Goal: Information Seeking & Learning: Learn about a topic

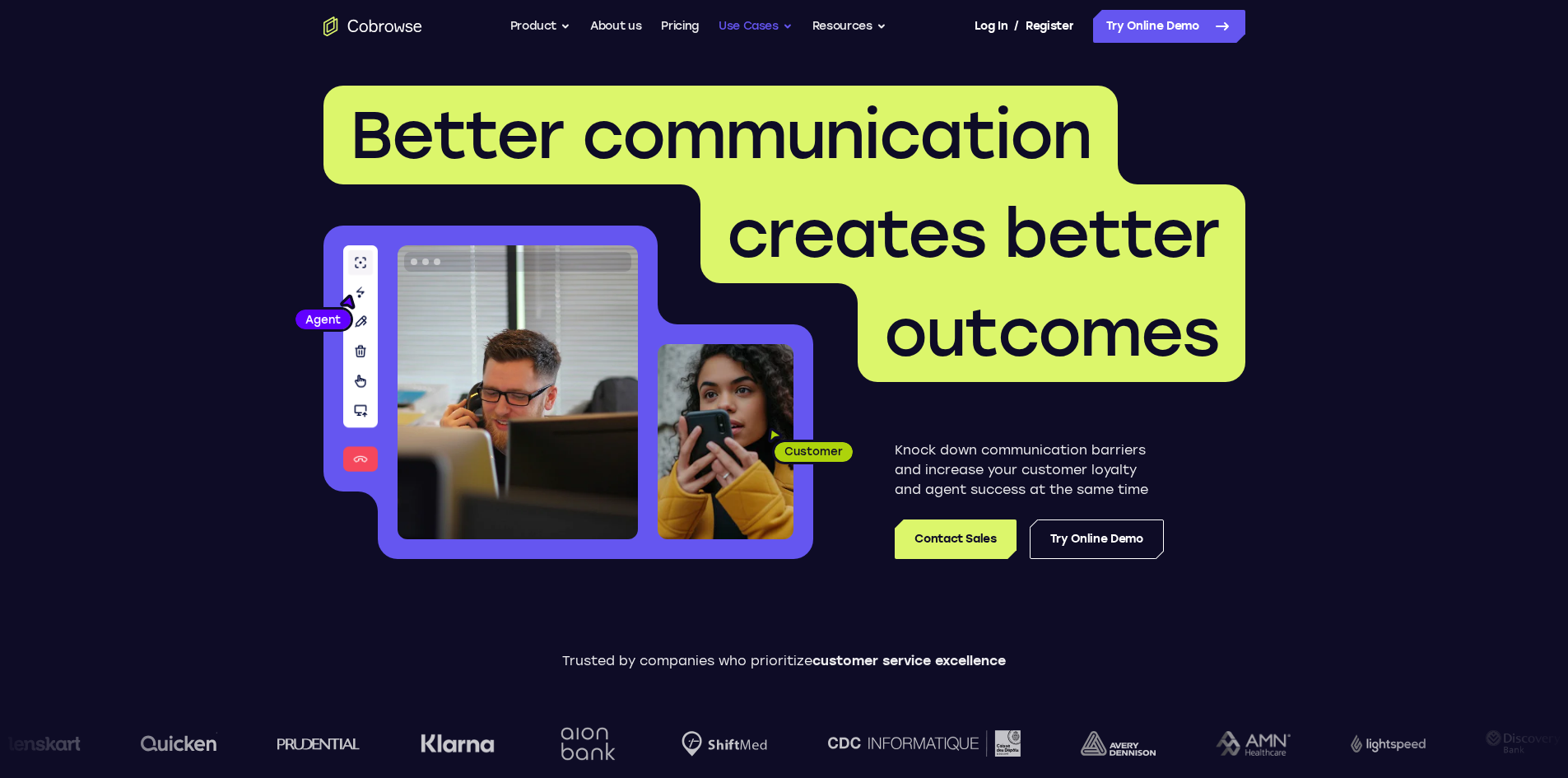
click at [730, 22] on button "Use Cases" at bounding box center [755, 26] width 74 height 33
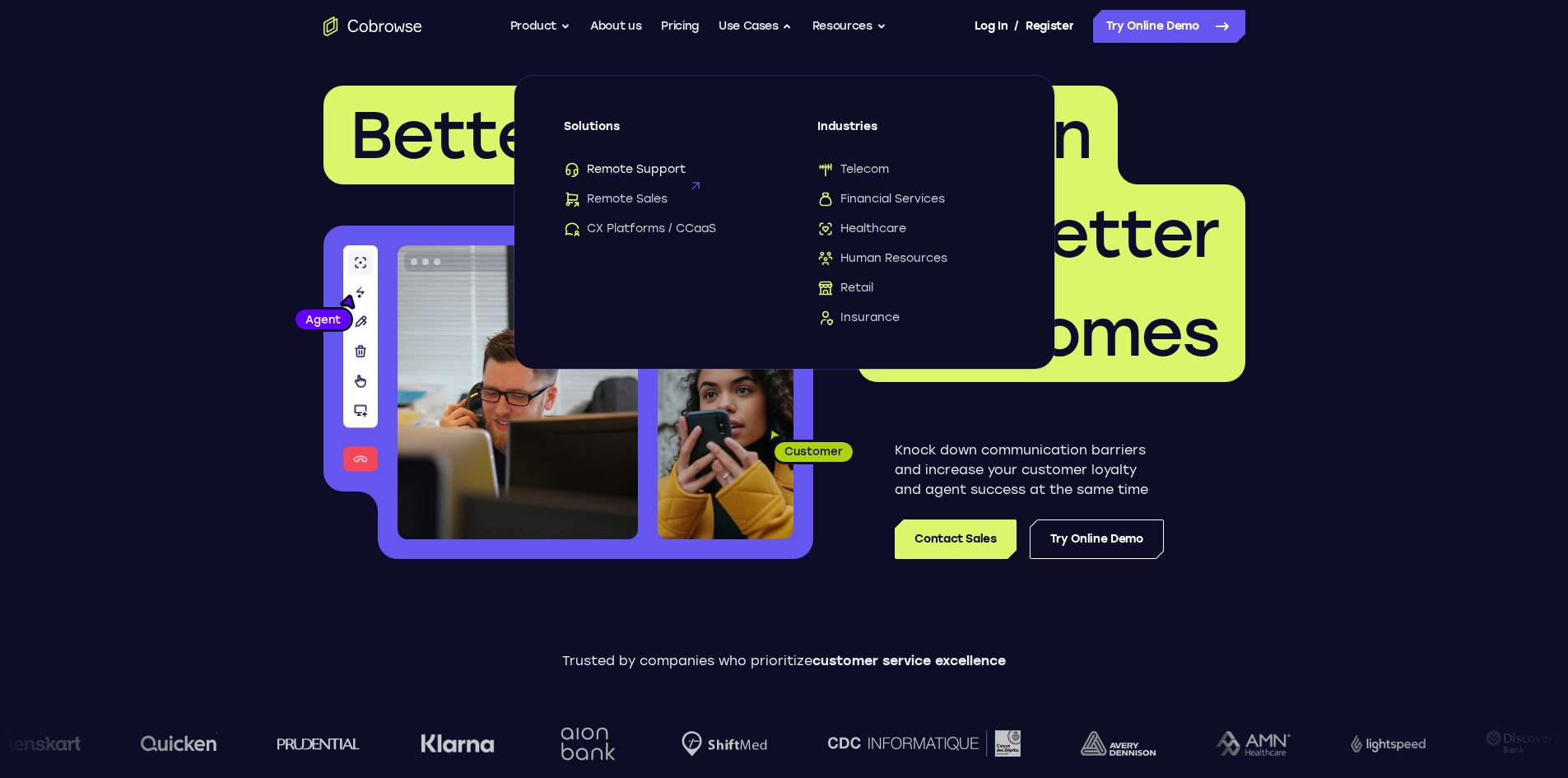
click at [663, 175] on span "Remote Support" at bounding box center [625, 169] width 122 height 16
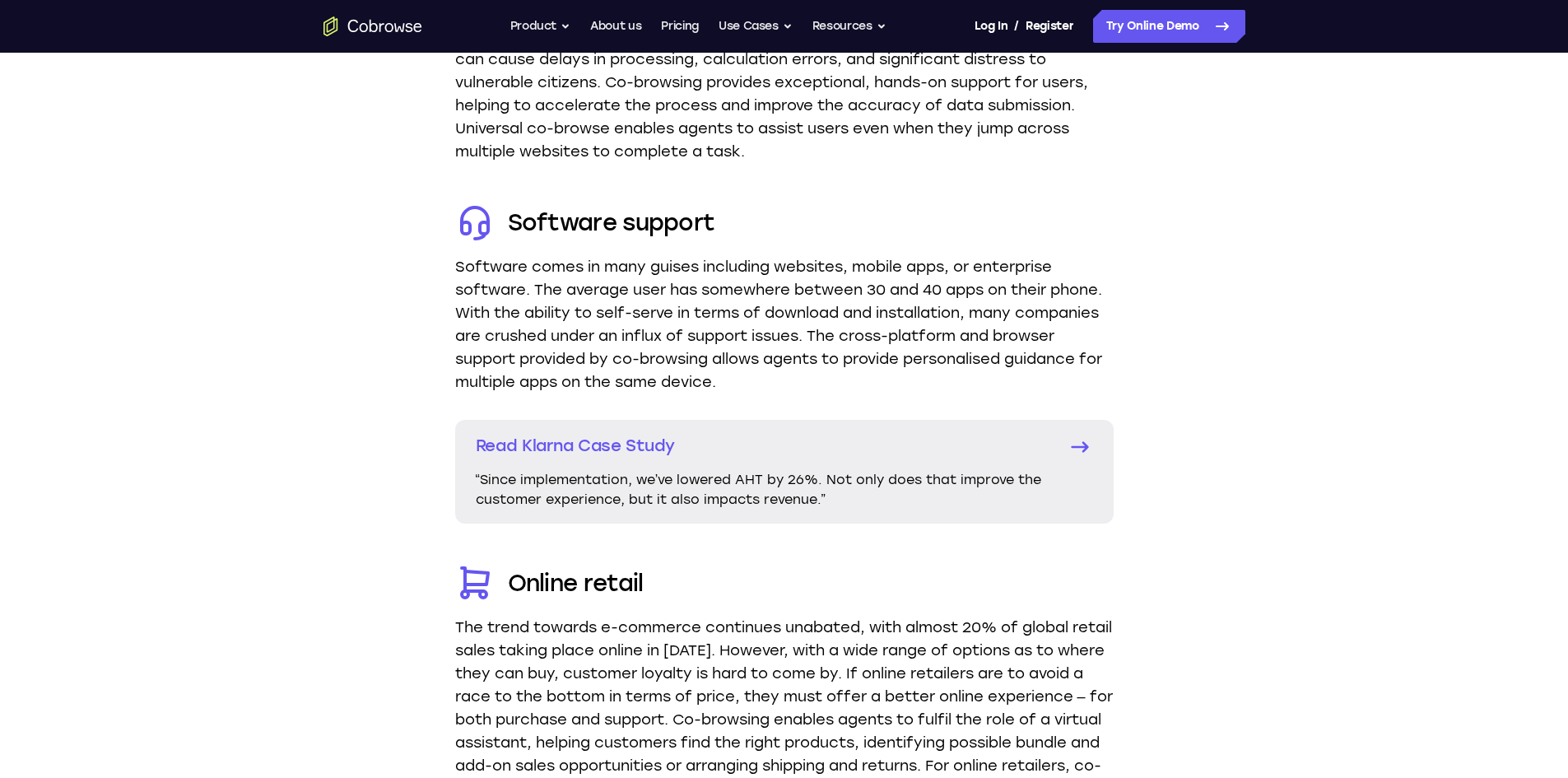
scroll to position [3048, 0]
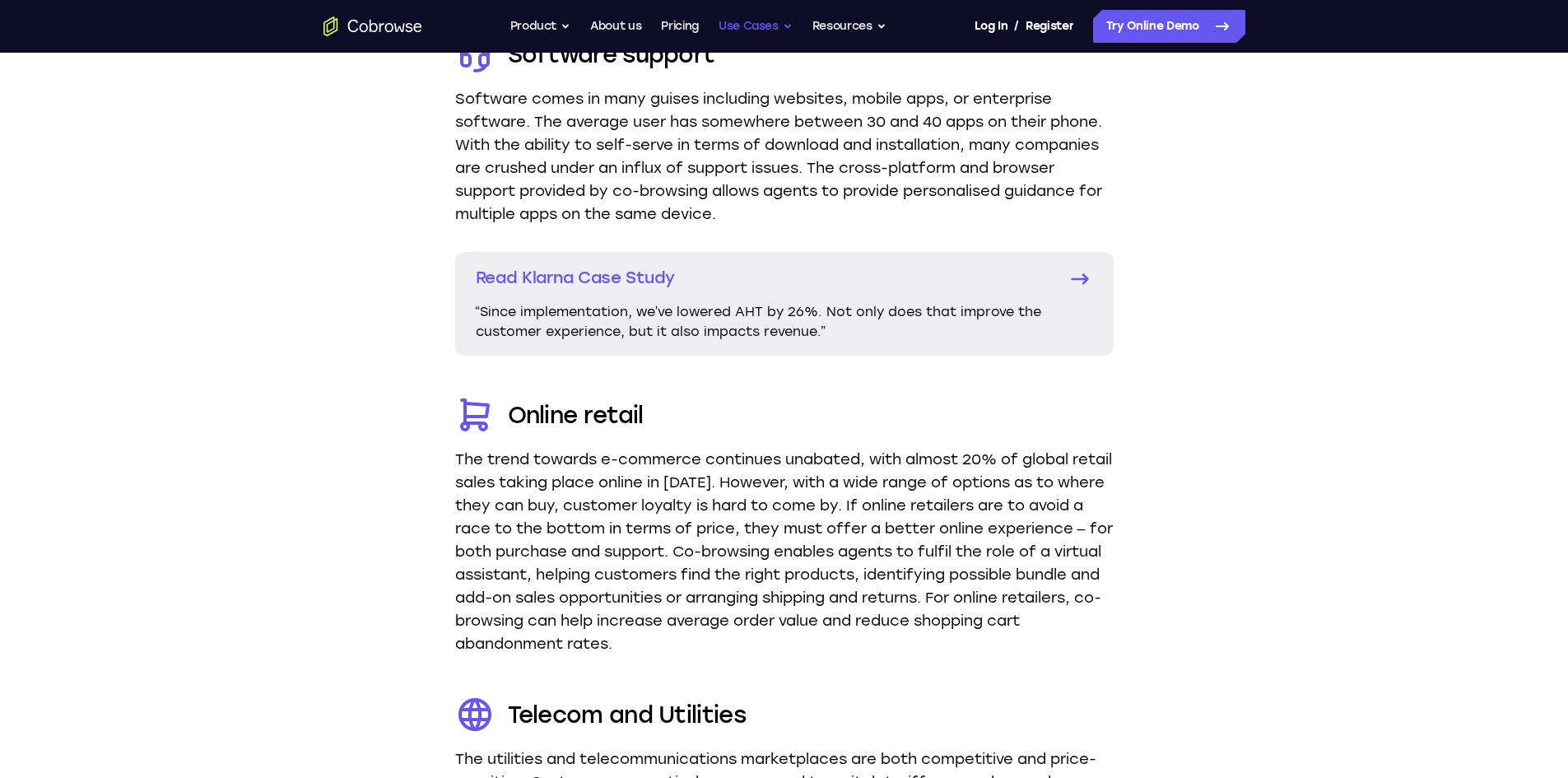
click at [778, 39] on button "Use Cases" at bounding box center [755, 26] width 74 height 33
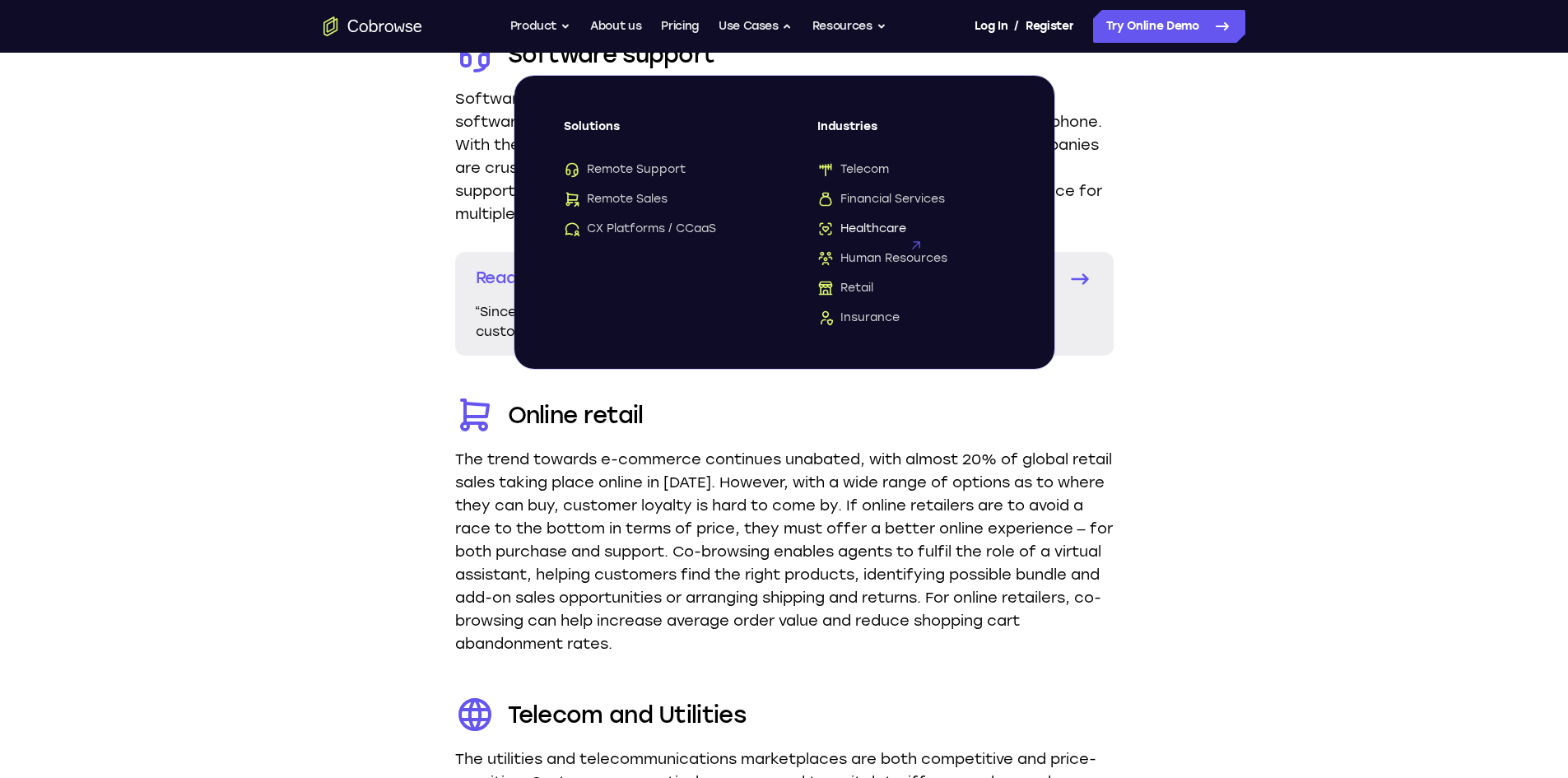
click at [912, 234] on icon at bounding box center [915, 245] width 23 height 23
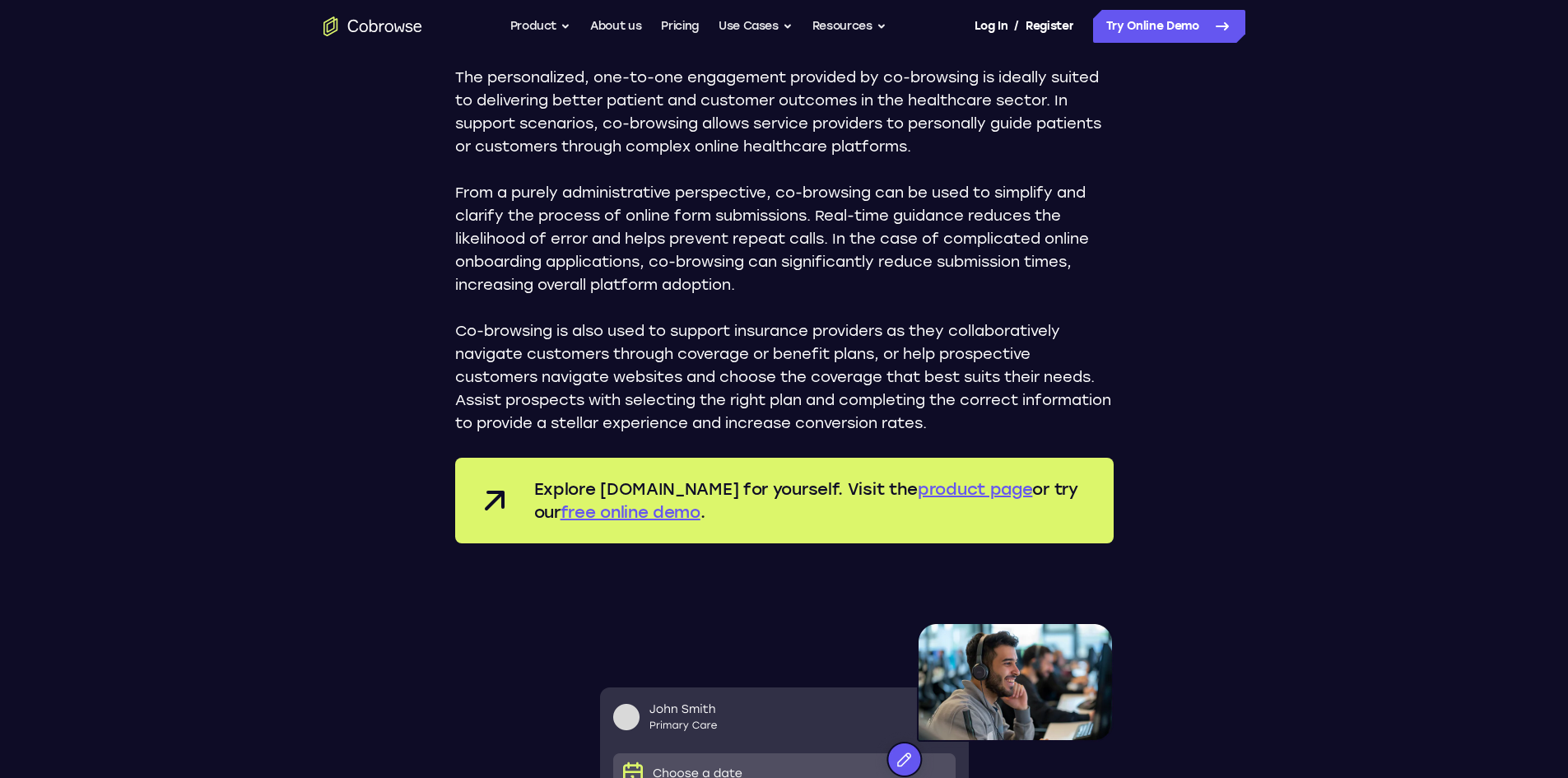
scroll to position [1977, 0]
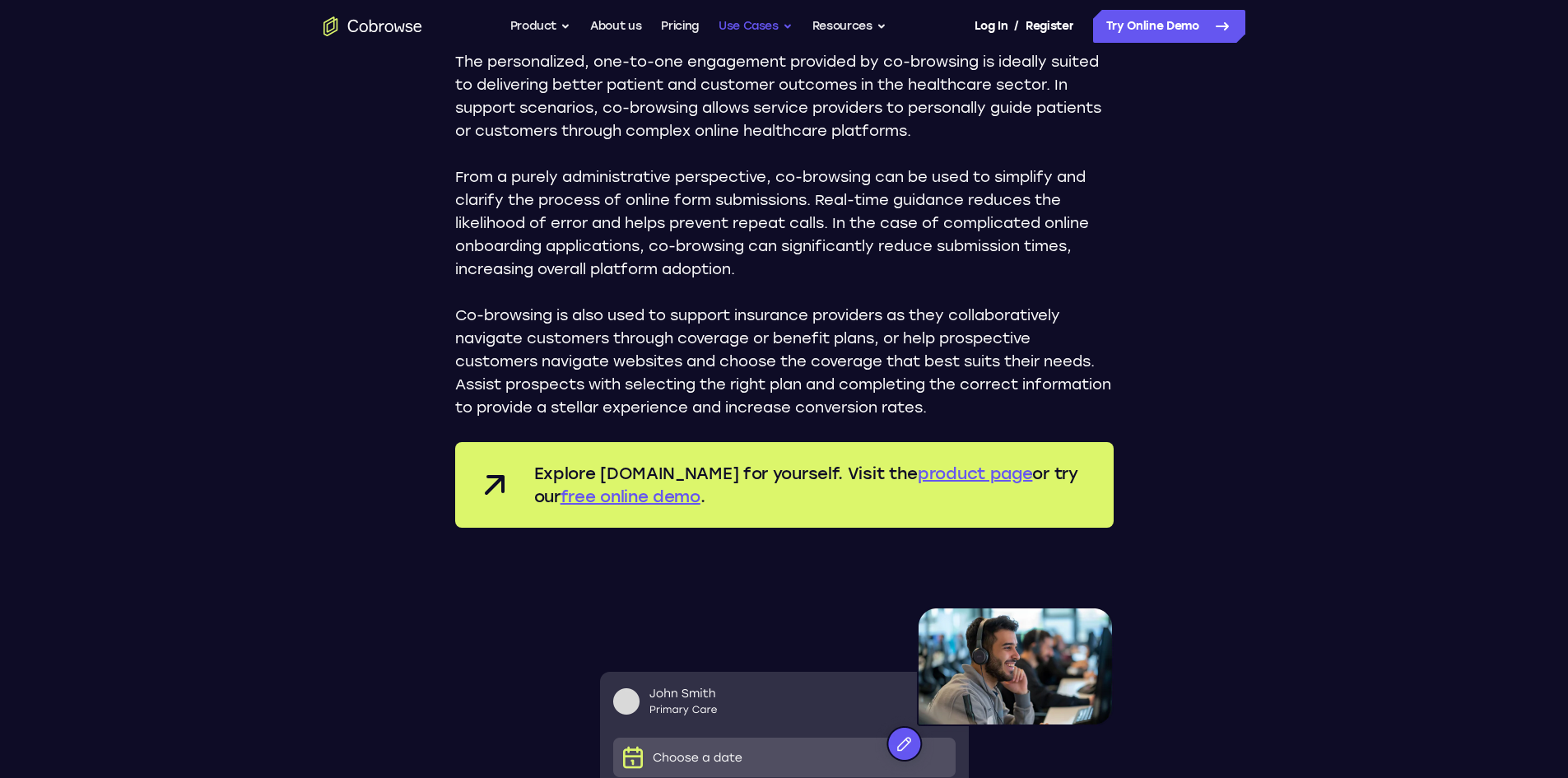
click at [772, 35] on button "Use Cases" at bounding box center [755, 26] width 74 height 33
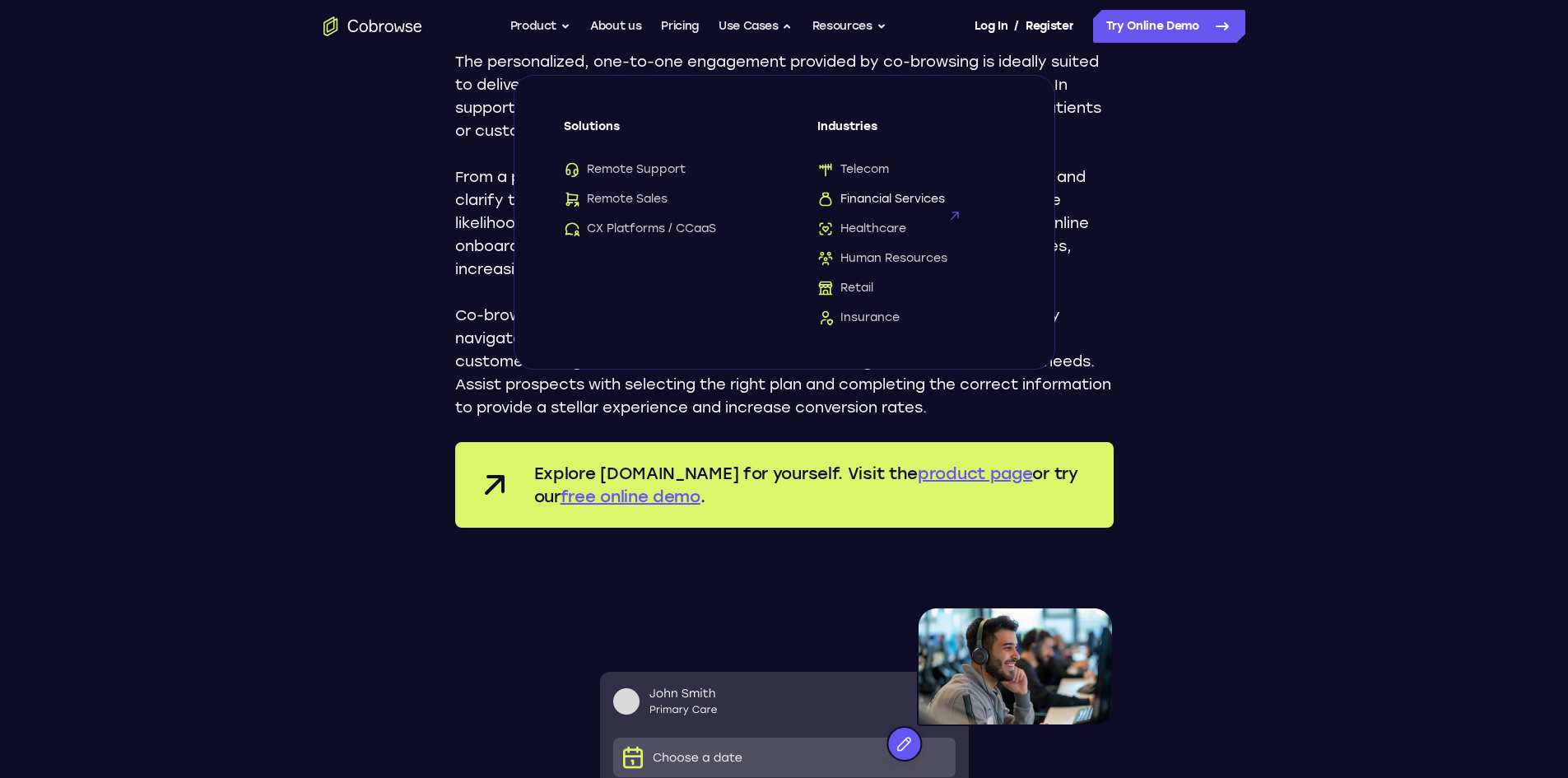
click at [895, 207] on span "Financial Services" at bounding box center [882, 199] width 128 height 16
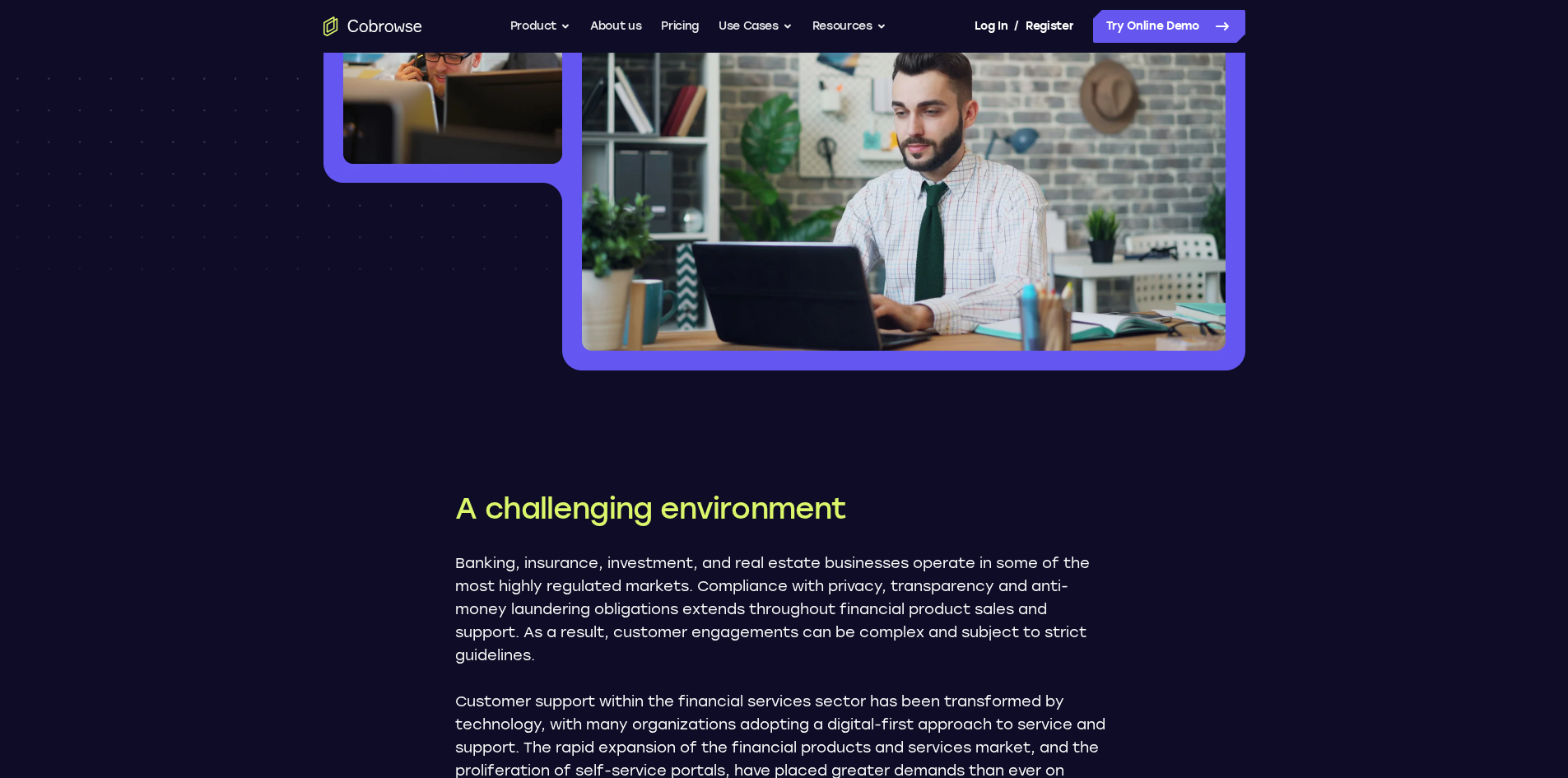
scroll to position [165, 0]
